Goal: Information Seeking & Learning: Check status

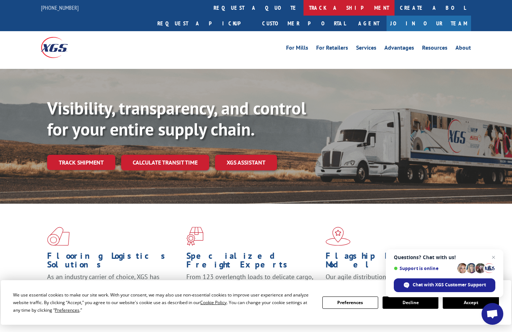
click at [304, 8] on link "track a shipment" at bounding box center [349, 8] width 91 height 16
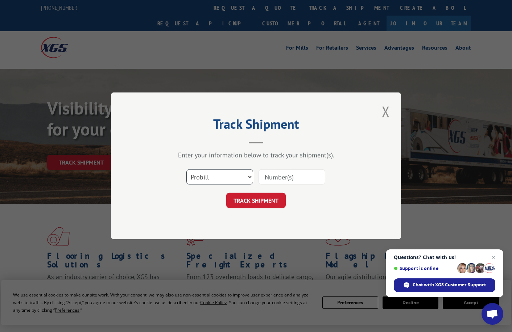
click at [251, 177] on select "Select category... Probill BOL PO" at bounding box center [219, 177] width 67 height 15
select select "bol"
click at [186, 170] on select "Select category... Probill BOL PO" at bounding box center [219, 177] width 67 height 15
click at [297, 173] on input at bounding box center [292, 177] width 67 height 15
paste input "0054365358"
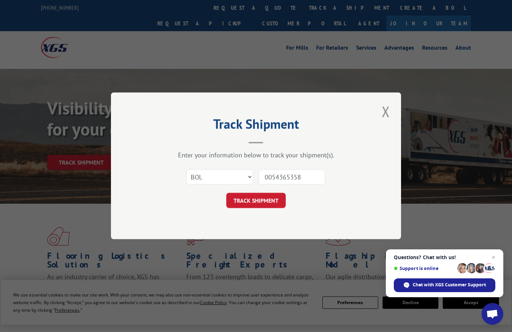
drag, startPoint x: 277, startPoint y: 174, endPoint x: 273, endPoint y: 176, distance: 4.5
click at [273, 176] on input "0054365358" at bounding box center [292, 177] width 67 height 15
type input "0054365358"
click at [278, 203] on button "TRACK SHIPMENT" at bounding box center [255, 200] width 59 height 15
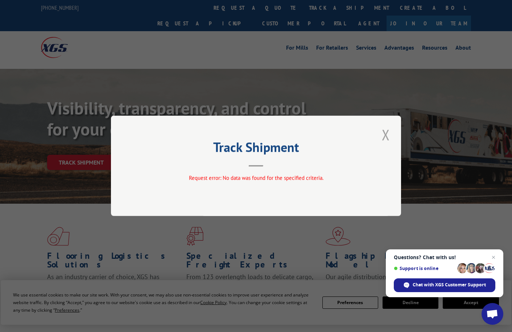
click at [386, 134] on button "Close modal" at bounding box center [386, 135] width 12 height 20
